Goal: Task Accomplishment & Management: Use online tool/utility

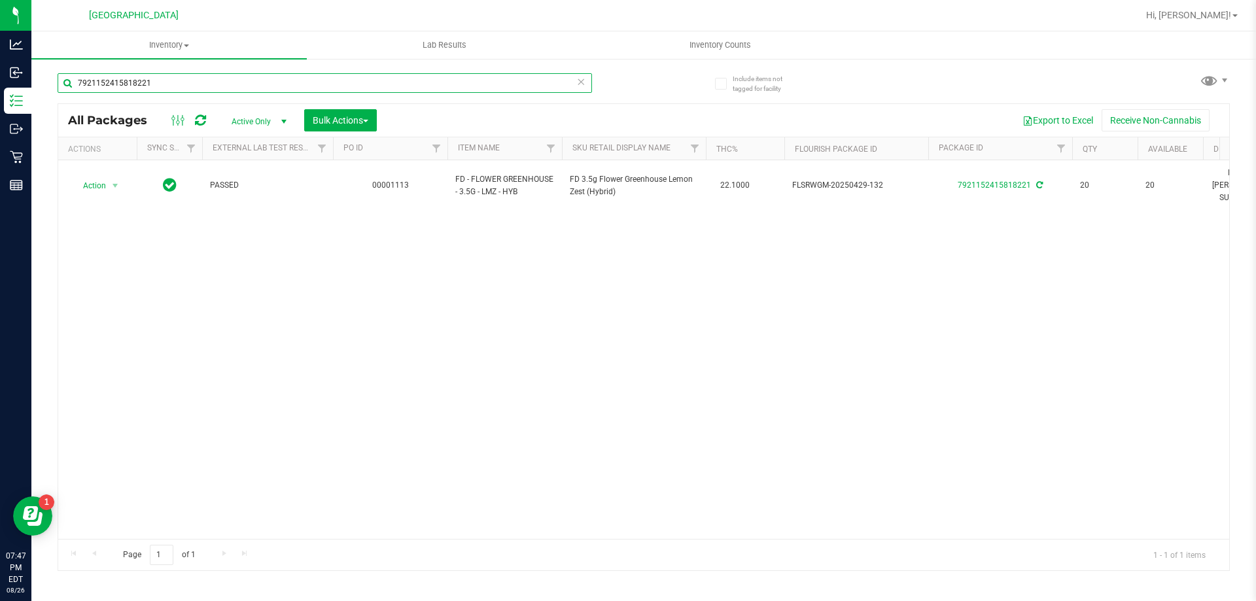
drag, startPoint x: 171, startPoint y: 84, endPoint x: 0, endPoint y: -4, distance: 192.5
click at [0, 0] on html "Analytics Inbound Inventory Outbound Retail Reports 07:47 PM EDT [DATE] 08/26 P…" at bounding box center [628, 300] width 1256 height 601
type input "7608018209438910"
type input "[DATE]"
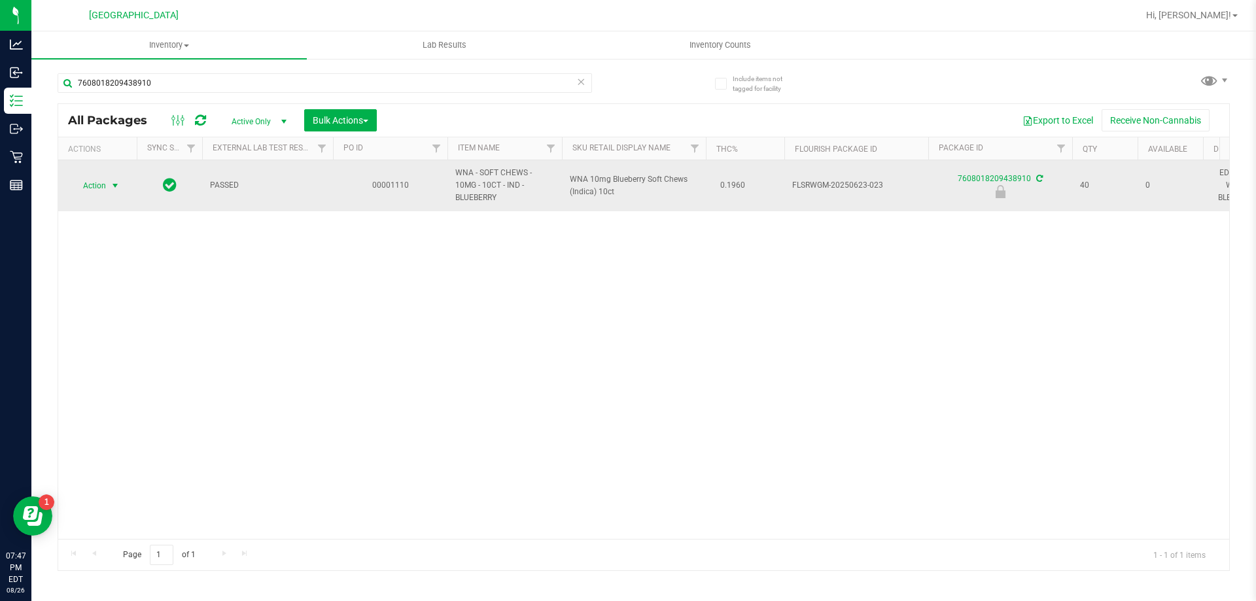
click at [103, 181] on span "Action" at bounding box center [88, 186] width 35 height 18
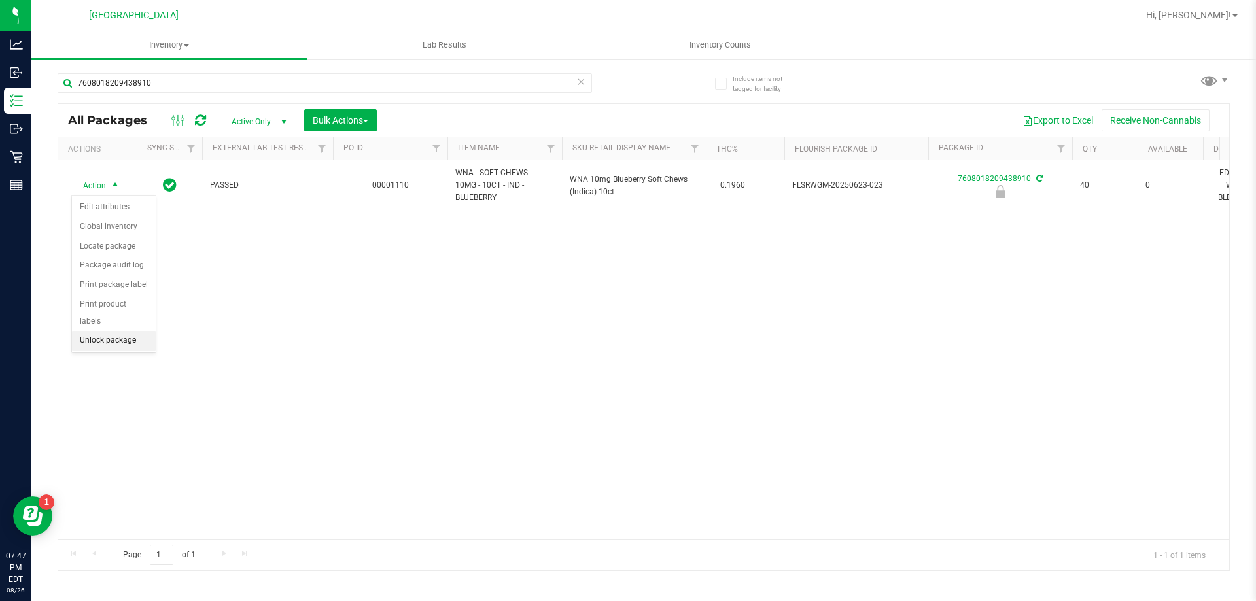
click at [141, 333] on li "Unlock package" at bounding box center [114, 341] width 84 height 20
